Goal: Complete application form

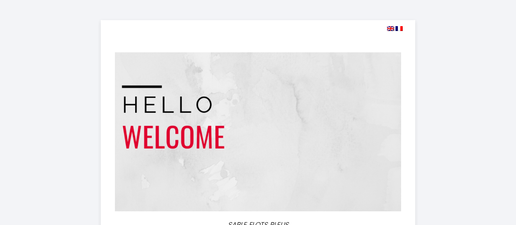
select select
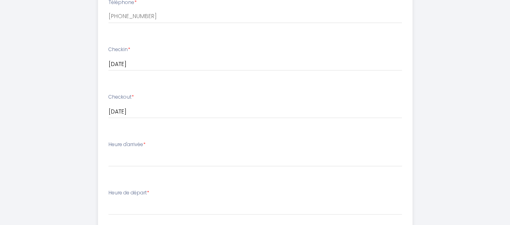
scroll to position [296, 0]
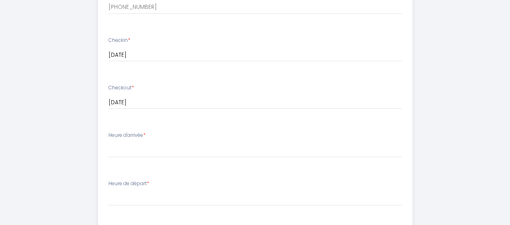
click at [154, 134] on div "Heure d'arrivée * 16:00 16:30 17:00 17:30 18:00 18:30 19:00 19:30 20:00 20:30 2…" at bounding box center [255, 145] width 294 height 26
click at [131, 150] on select "16:00 16:30 17:00 17:30 18:00 18:30 19:00 19:30 20:00 20:30 21:00 21:30 22:00 2…" at bounding box center [255, 149] width 294 height 15
select select "16:00"
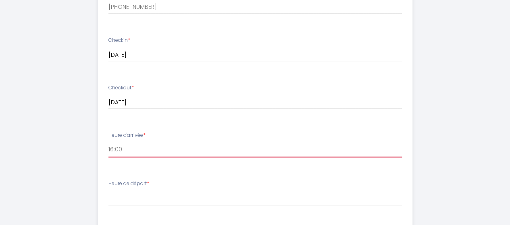
click at [108, 142] on select "16:00 16:30 17:00 17:30 18:00 18:30 19:00 19:30 20:00 20:30 21:00 21:30 22:00 2…" at bounding box center [255, 149] width 294 height 15
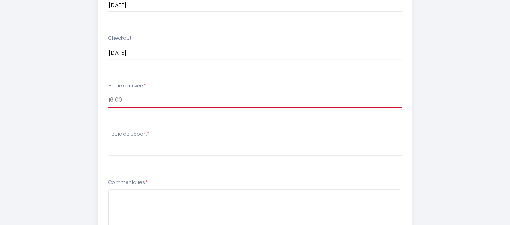
scroll to position [349, 0]
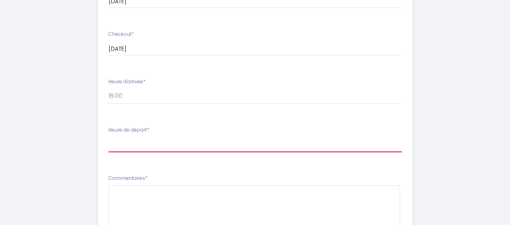
click at [140, 143] on select "00:00 00:30 01:00 01:30 02:00 02:30 03:00 03:30 04:00 04:30 05:00 05:30 06:00 0…" at bounding box center [255, 144] width 294 height 15
click at [108, 137] on select "00:00 00:30 01:00 01:30 02:00 02:30 03:00 03:30 04:00 04:30 05:00 05:30 06:00 0…" at bounding box center [255, 144] width 294 height 15
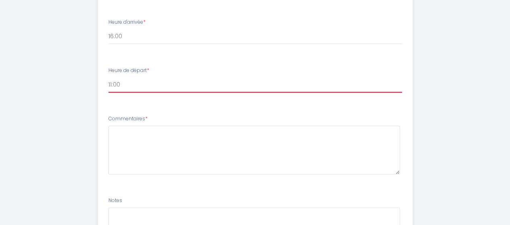
scroll to position [403, 0]
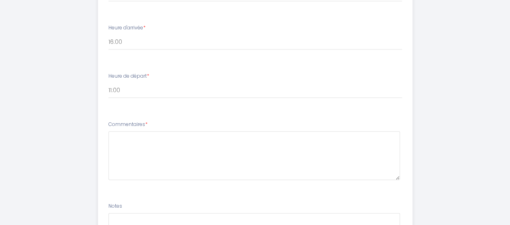
click at [147, 73] on label "Heure de départ *" at bounding box center [128, 77] width 41 height 8
click at [137, 90] on select "00:00 00:30 01:00 01:30 02:00 02:30 03:00 03:30 04:00 04:30 05:00 05:30 06:00 0…" at bounding box center [255, 90] width 294 height 15
select select "09:00"
click at [108, 83] on select "00:00 00:30 01:00 01:30 02:00 02:30 03:00 03:30 04:00 04:30 05:00 05:30 06:00 0…" at bounding box center [255, 90] width 294 height 15
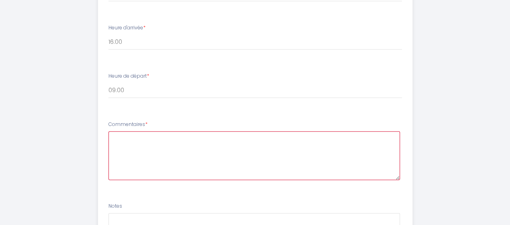
click at [123, 140] on textarea at bounding box center [254, 155] width 292 height 49
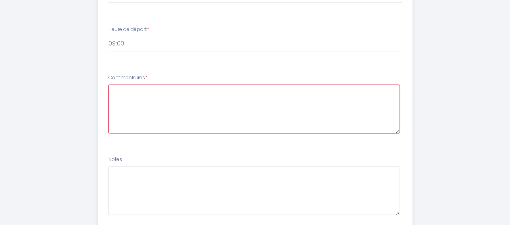
scroll to position [413, 0]
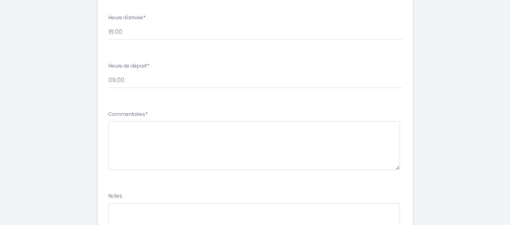
drag, startPoint x: 152, startPoint y: 113, endPoint x: 121, endPoint y: 108, distance: 32.2
click at [115, 110] on li "Commentaires *" at bounding box center [255, 144] width 314 height 77
copy label "Commentaires *"
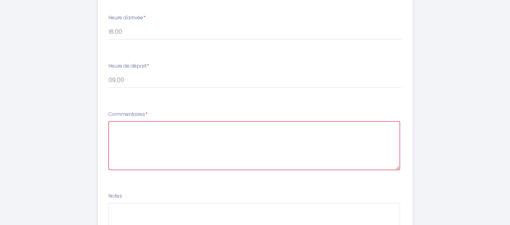
click at [127, 129] on textarea at bounding box center [254, 145] width 292 height 49
type textarea "V"
click at [153, 129] on textarea "C`est Bon" at bounding box center [254, 145] width 292 height 49
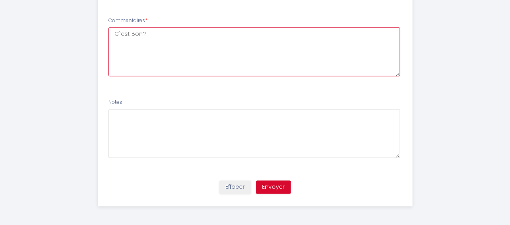
scroll to position [507, 0]
type textarea "C`est Bon?"
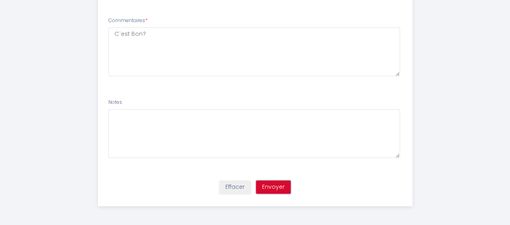
click at [275, 186] on button "Envoyer" at bounding box center [273, 188] width 35 height 14
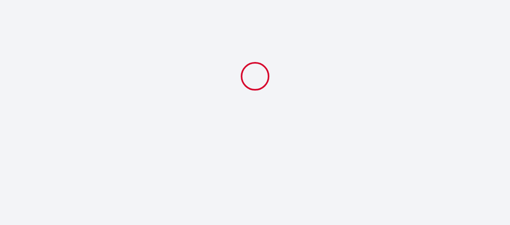
scroll to position [0, 0]
select select "09:00"
